Goal: Find specific page/section: Find specific page/section

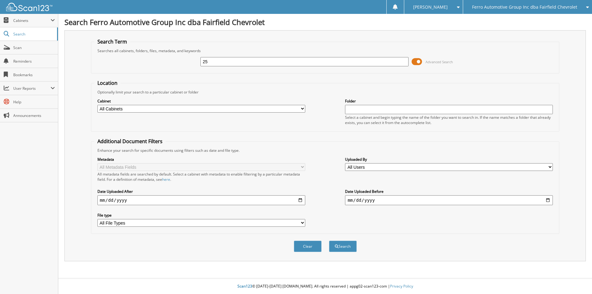
type input "2"
type input "86"
click at [15, 47] on span "Scan" at bounding box center [34, 47] width 42 height 5
type input "86670"
click at [329, 240] on button "Search" at bounding box center [343, 245] width 28 height 11
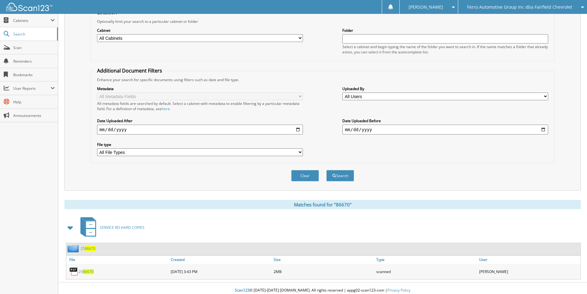
scroll to position [75, 0]
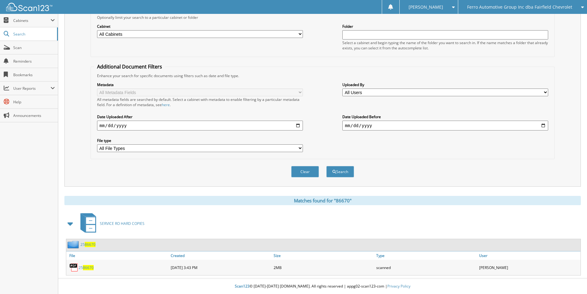
click at [80, 268] on link "25 86670" at bounding box center [86, 267] width 15 height 5
click at [19, 47] on span "Scan" at bounding box center [34, 47] width 42 height 5
